Goal: Answer question/provide support: Share knowledge or assist other users

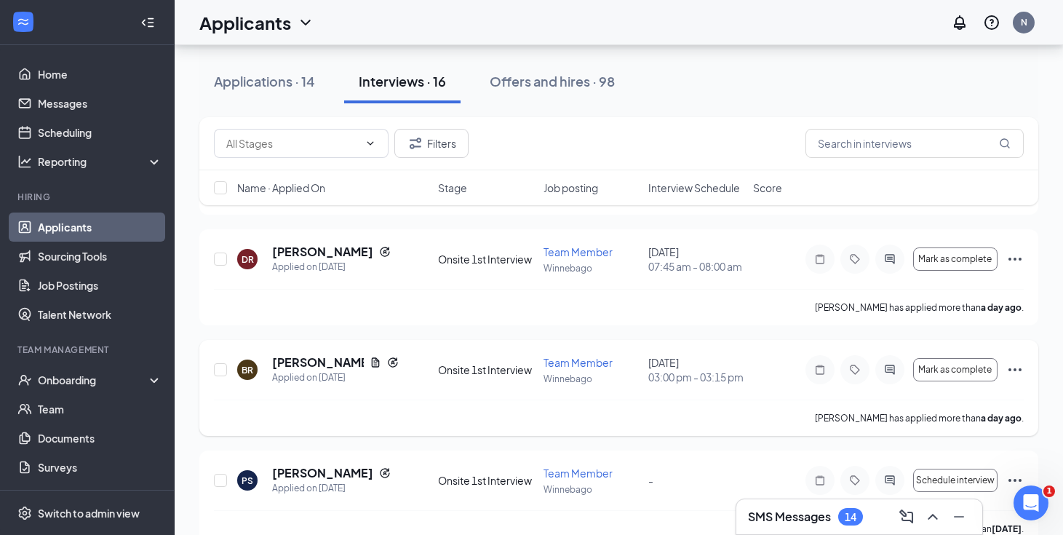
scroll to position [378, 0]
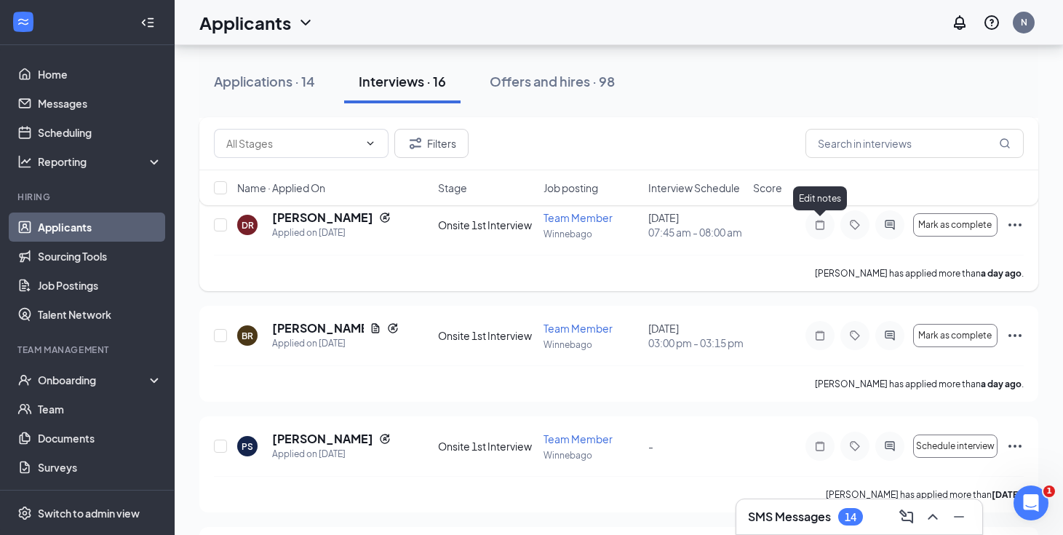
click at [818, 226] on icon "Note" at bounding box center [819, 225] width 17 height 12
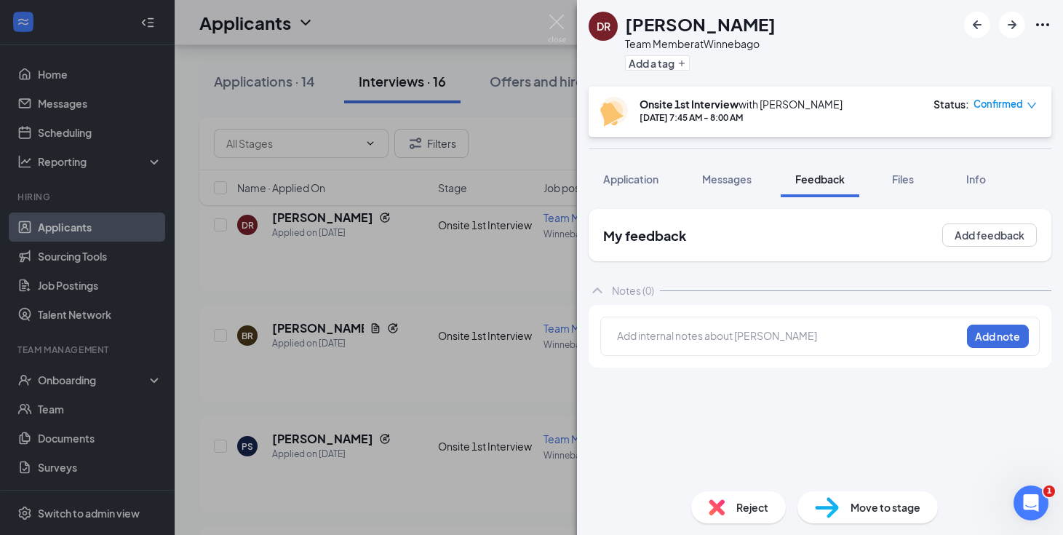
click at [661, 347] on div at bounding box center [789, 337] width 343 height 19
click at [995, 344] on button "Add note" at bounding box center [998, 336] width 62 height 23
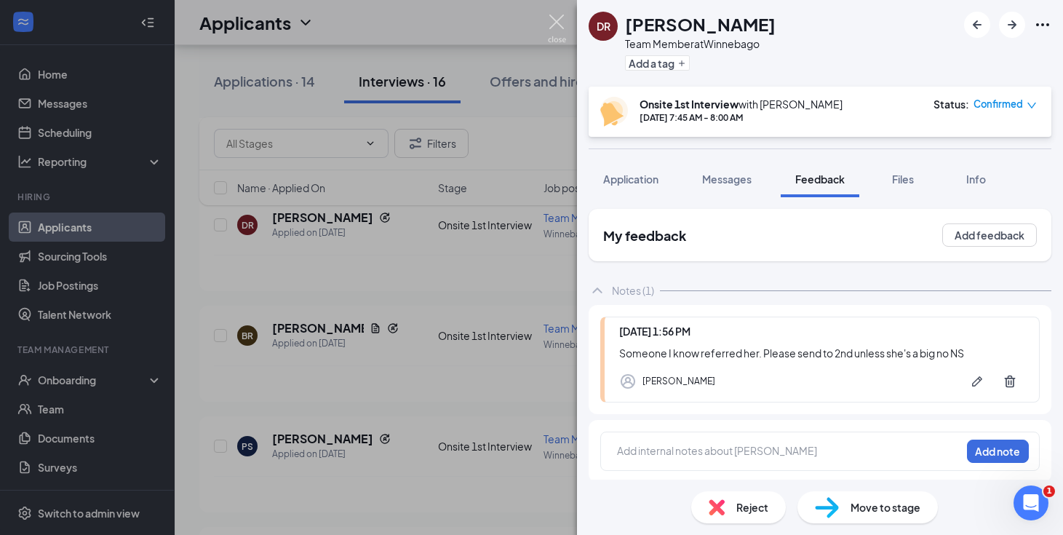
click at [556, 29] on img at bounding box center [557, 29] width 18 height 28
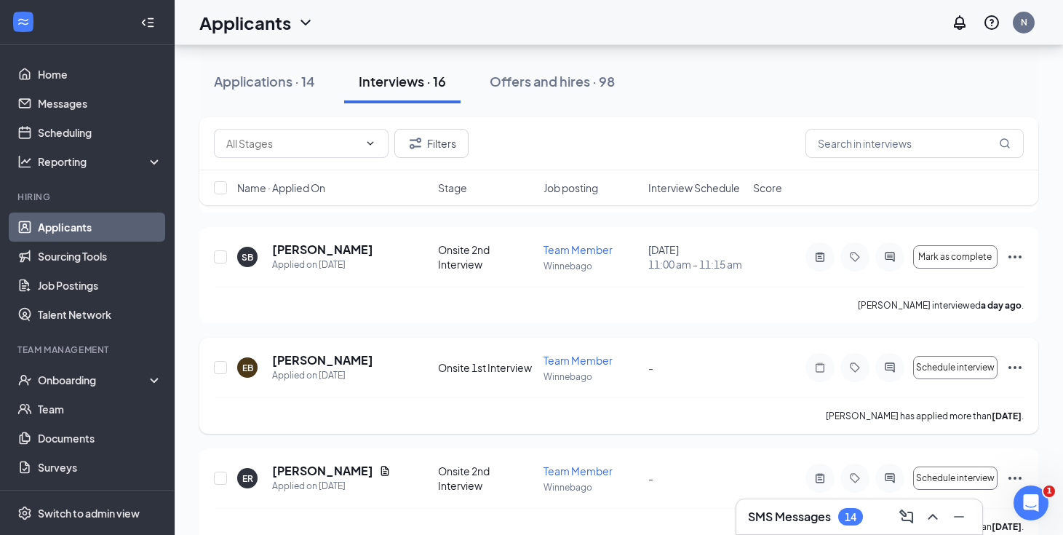
scroll to position [1208, 0]
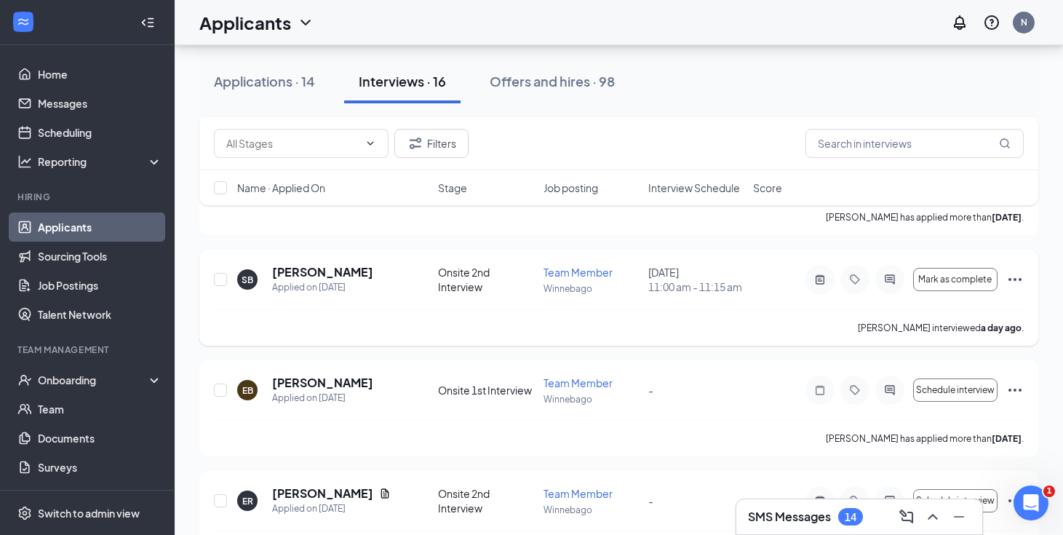
click at [816, 272] on div at bounding box center [820, 279] width 29 height 29
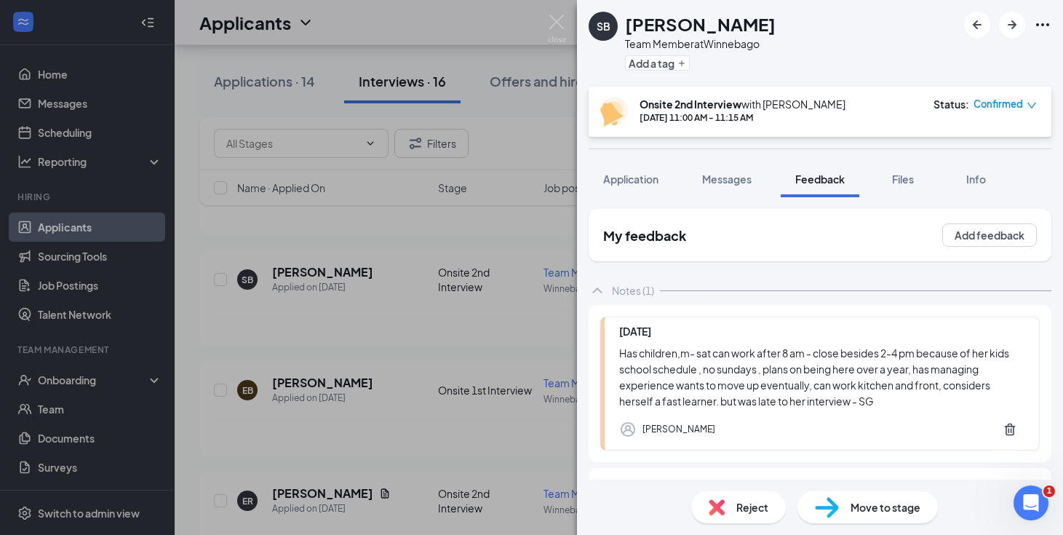
scroll to position [63, 0]
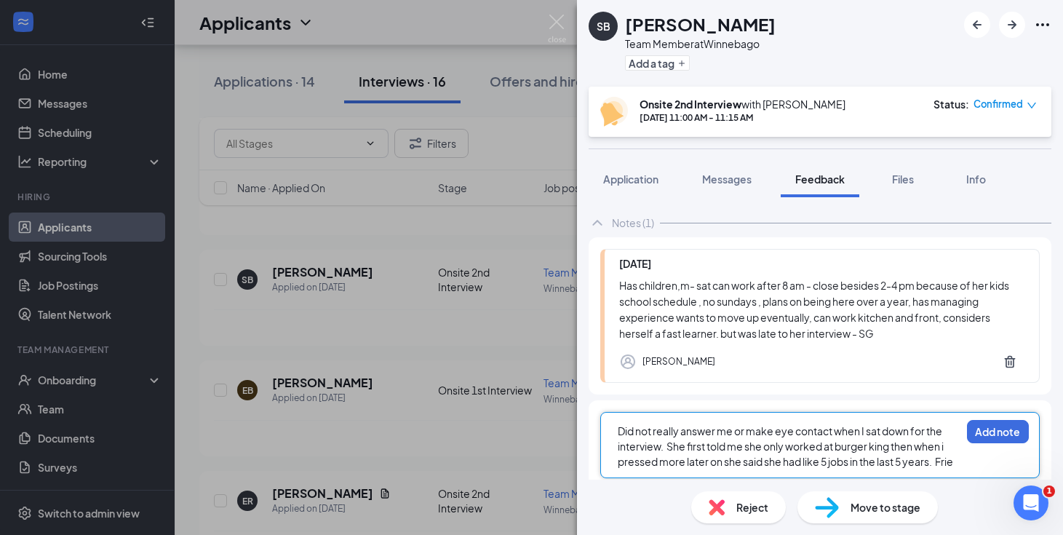
scroll to position [105, 0]
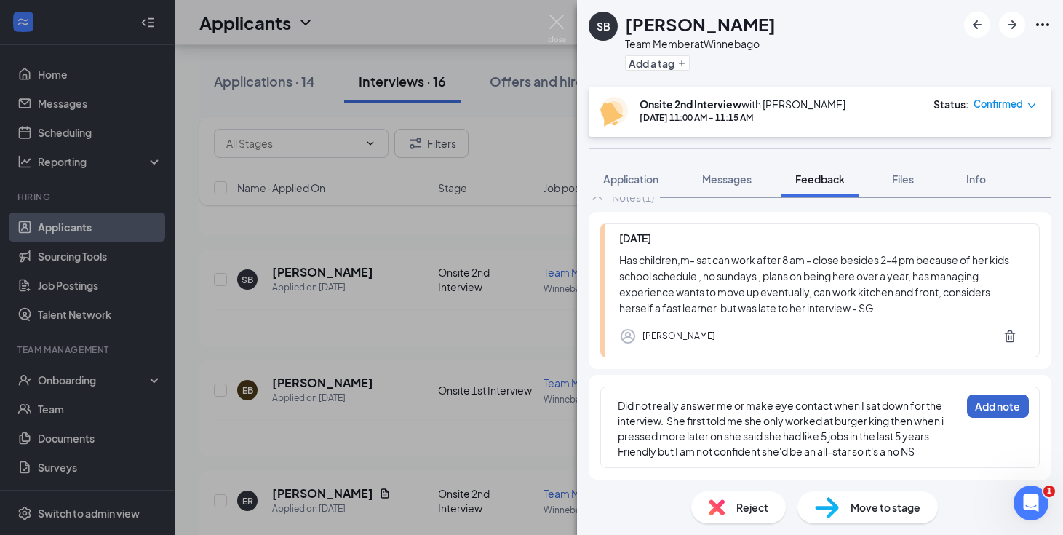
click at [1008, 409] on button "Add note" at bounding box center [998, 405] width 62 height 23
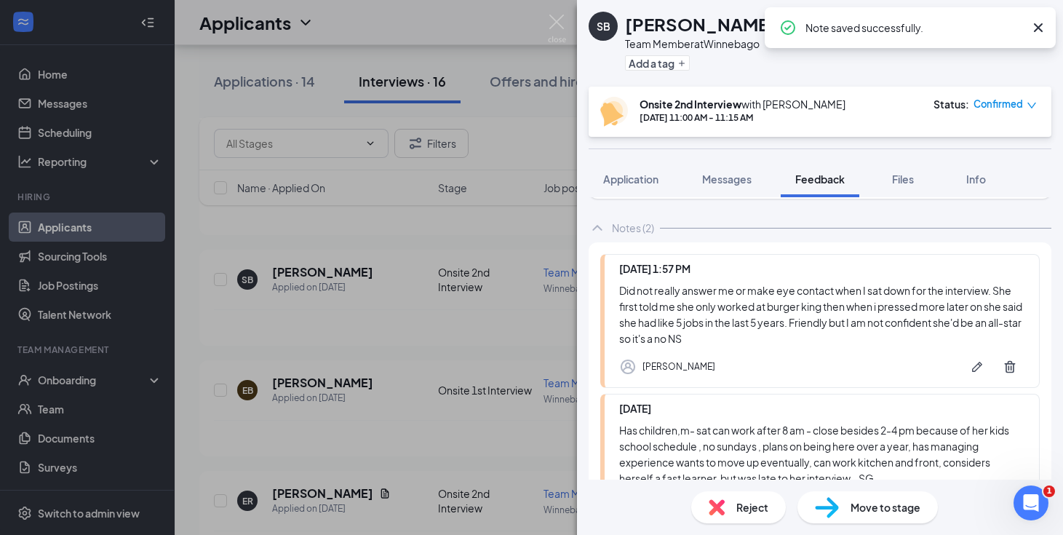
click at [744, 496] on div "Reject" at bounding box center [738, 507] width 95 height 32
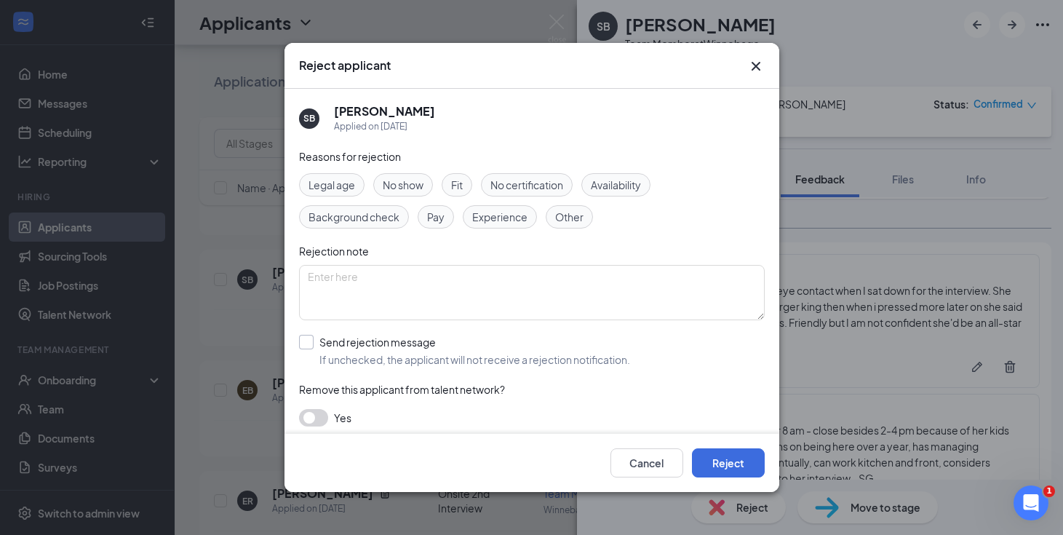
click at [311, 343] on div at bounding box center [306, 342] width 15 height 15
click at [311, 343] on input "Send rejection message If unchecked, the applicant will not receive a rejection…" at bounding box center [464, 351] width 331 height 32
checkbox input "true"
click at [709, 455] on button "Reject" at bounding box center [728, 462] width 73 height 29
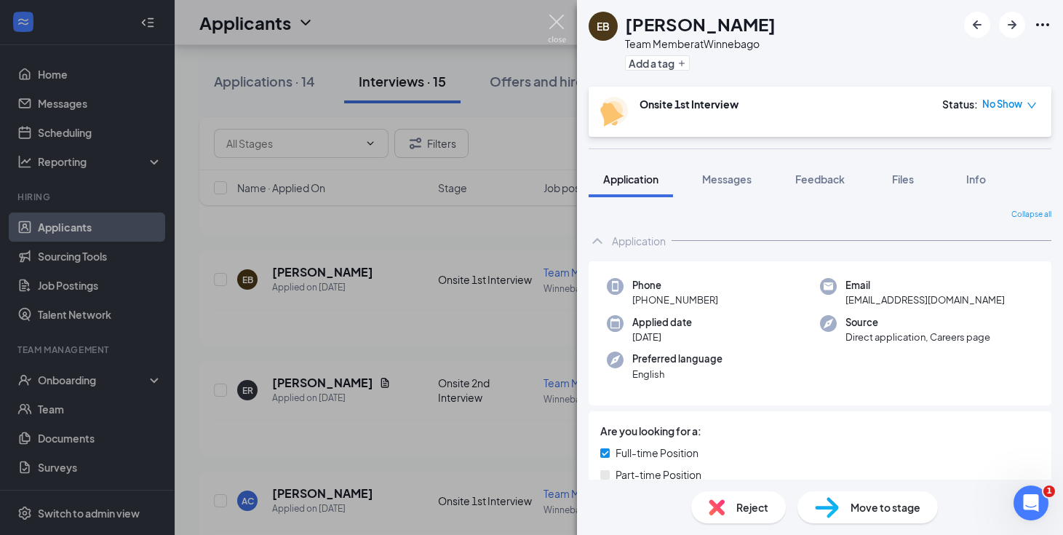
click at [553, 22] on img at bounding box center [557, 29] width 18 height 28
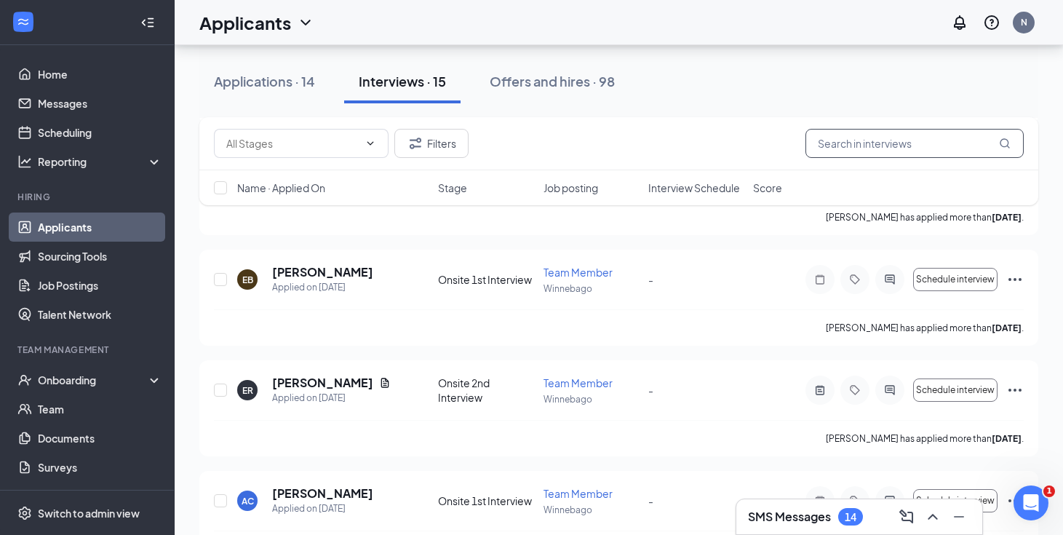
click at [849, 149] on input "text" at bounding box center [915, 143] width 218 height 29
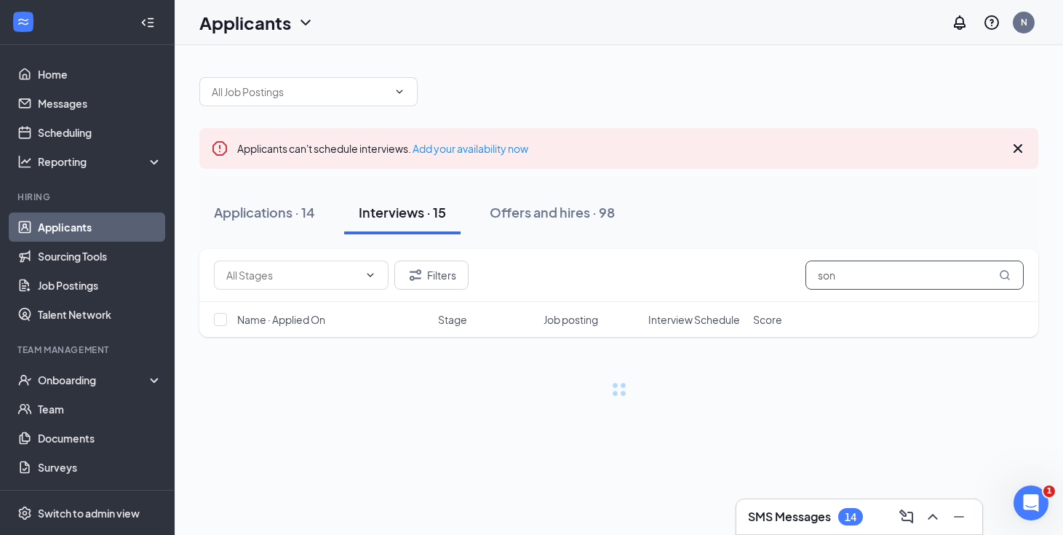
type input "son"
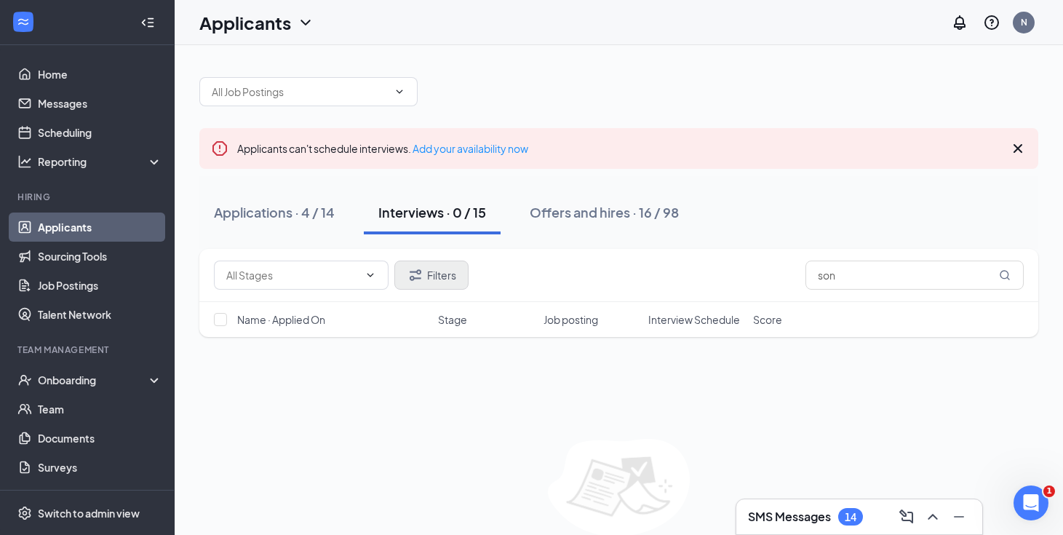
click at [453, 282] on button "Filters" at bounding box center [431, 275] width 74 height 29
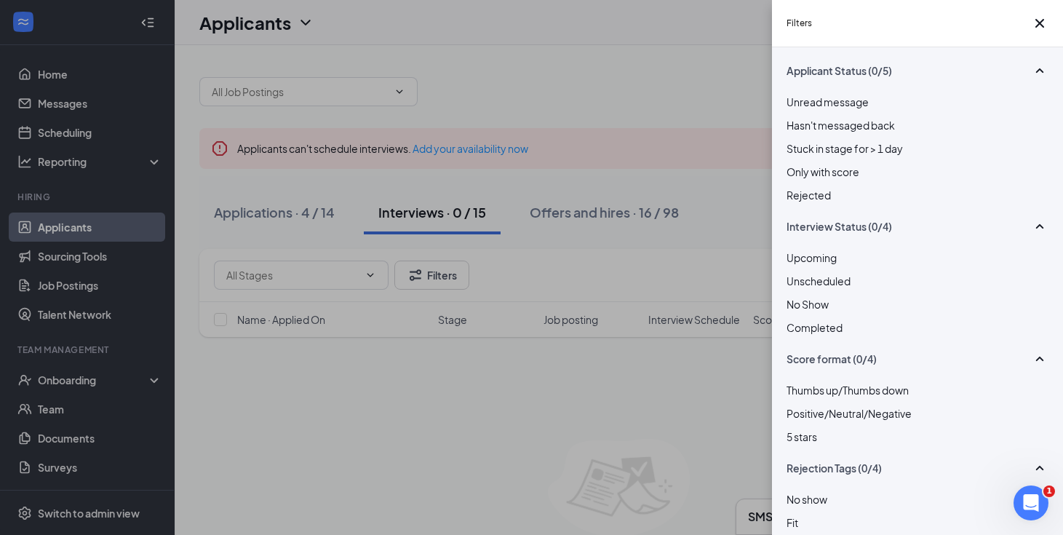
click at [831, 202] on span "Rejected" at bounding box center [809, 194] width 44 height 13
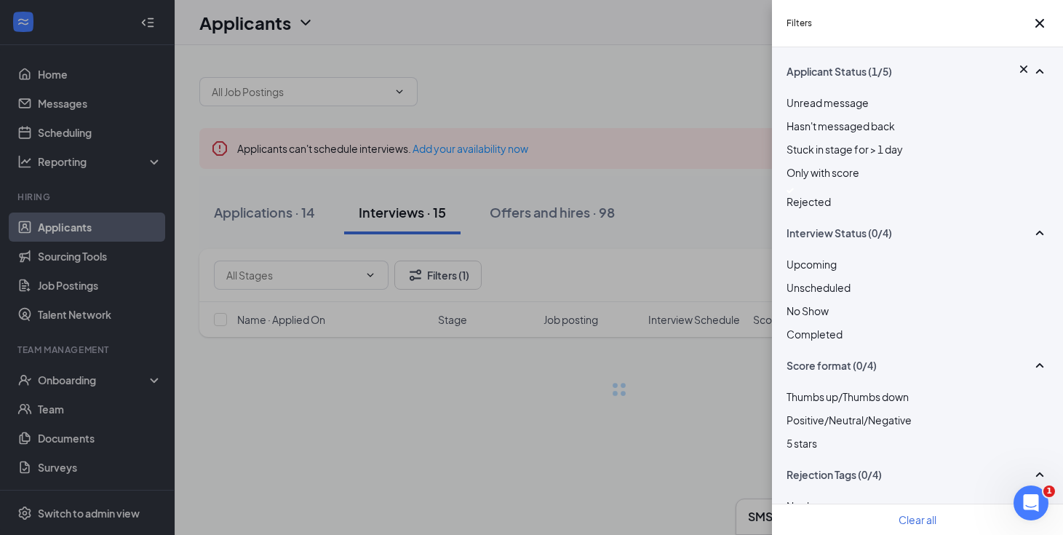
click at [717, 146] on div "Filters Applicant Status (1/5) Unread message Hasn't messaged back Stuck in sta…" at bounding box center [531, 267] width 1063 height 535
click at [1039, 25] on icon "Cross" at bounding box center [1039, 23] width 17 height 17
